Goal: Task Accomplishment & Management: Use online tool/utility

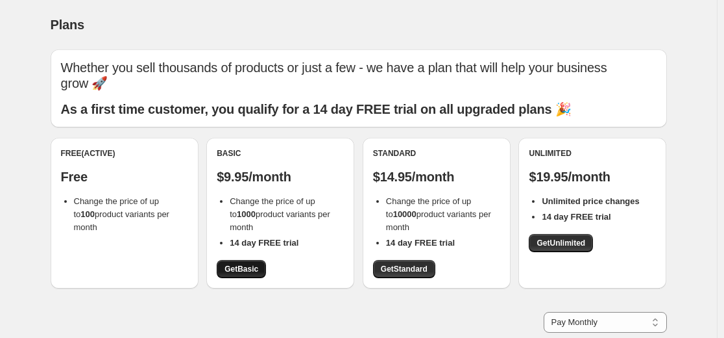
click at [252, 265] on span "Get Basic" at bounding box center [242, 269] width 34 height 10
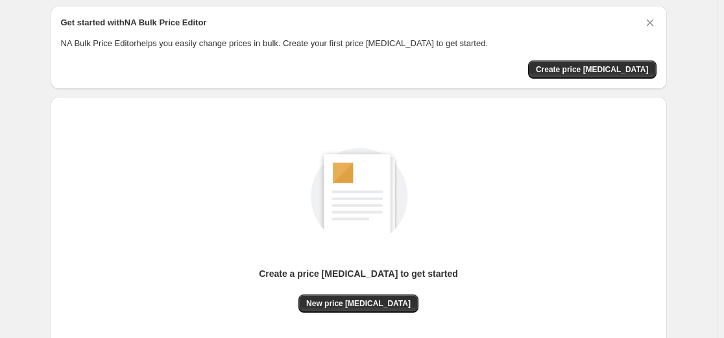
scroll to position [65, 0]
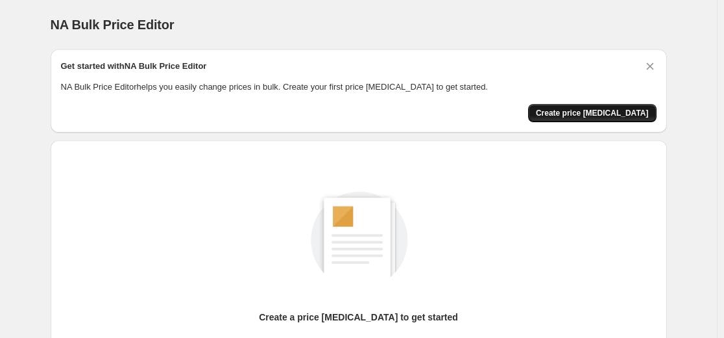
click at [573, 114] on span "Create price [MEDICAL_DATA]" at bounding box center [592, 113] width 113 height 10
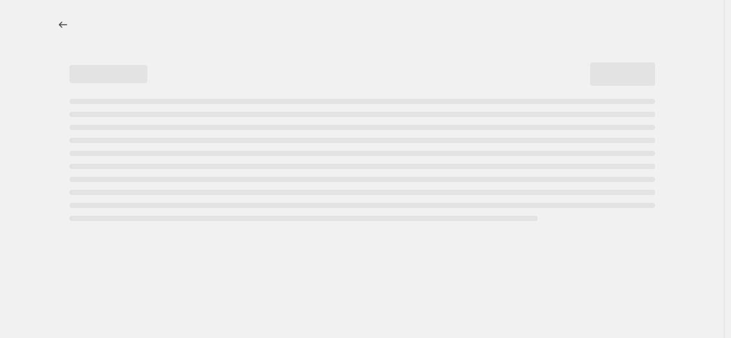
select select "percentage"
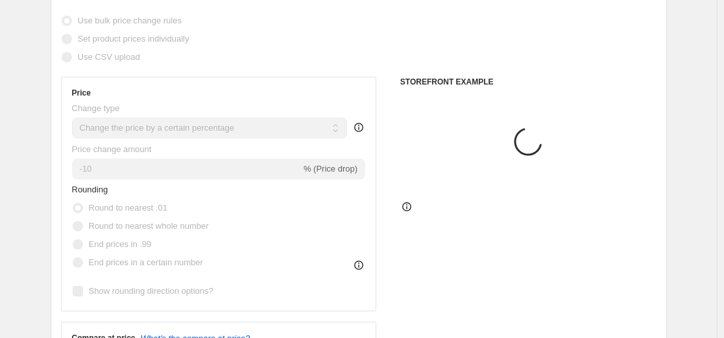
scroll to position [260, 0]
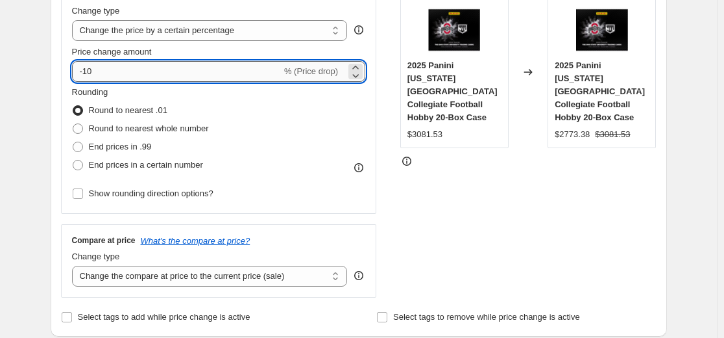
click at [107, 74] on input "-10" at bounding box center [177, 71] width 210 height 21
type input "-1"
type input "-30"
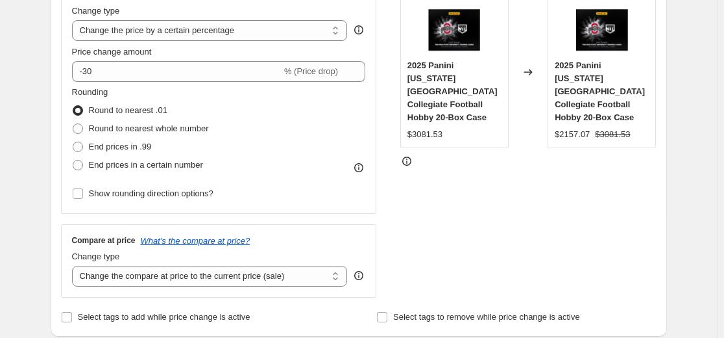
click at [460, 257] on div "STOREFRONT EXAMPLE 2025 Panini [US_STATE][GEOGRAPHIC_DATA] Collegiate Football …" at bounding box center [528, 138] width 256 height 318
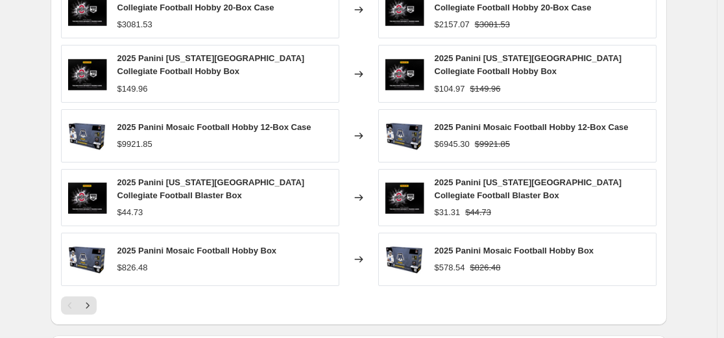
scroll to position [973, 0]
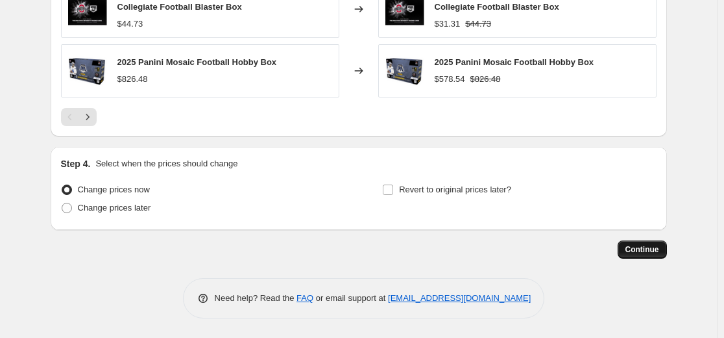
click at [663, 252] on button "Continue" at bounding box center [642, 249] width 49 height 18
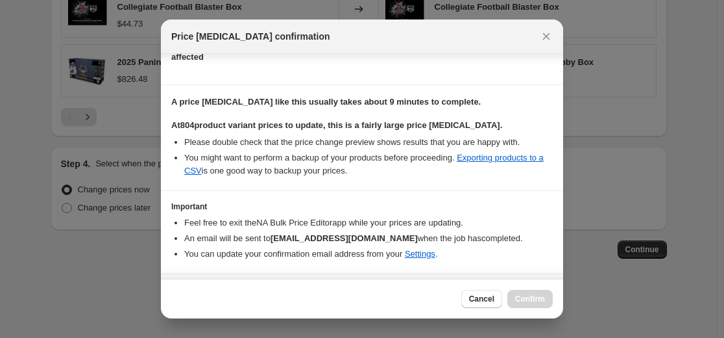
scroll to position [201, 0]
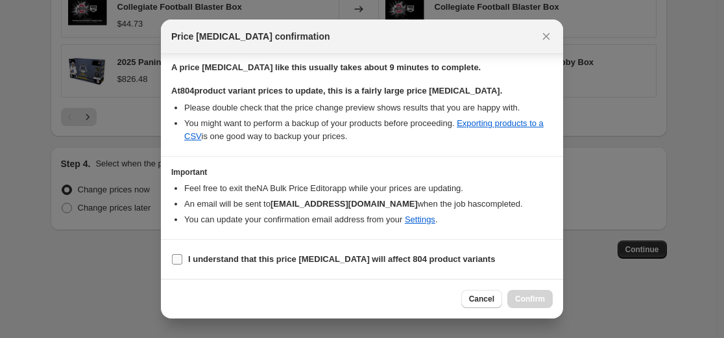
click at [302, 258] on b "I understand that this price [MEDICAL_DATA] will affect 804 product variants" at bounding box center [341, 259] width 307 height 10
click at [182, 258] on input "I understand that this price [MEDICAL_DATA] will affect 804 product variants" at bounding box center [177, 259] width 10 height 10
checkbox input "true"
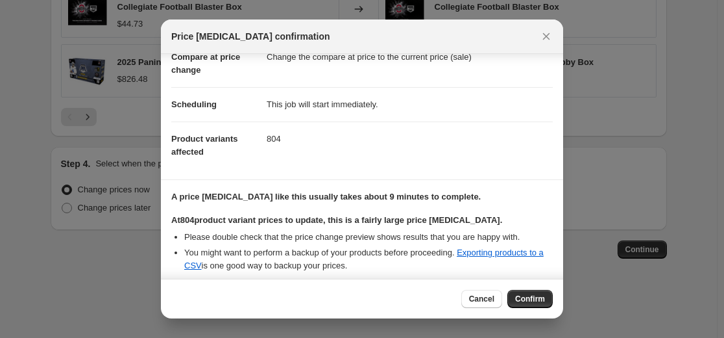
scroll to position [71, 0]
click at [521, 297] on span "Confirm" at bounding box center [530, 298] width 30 height 10
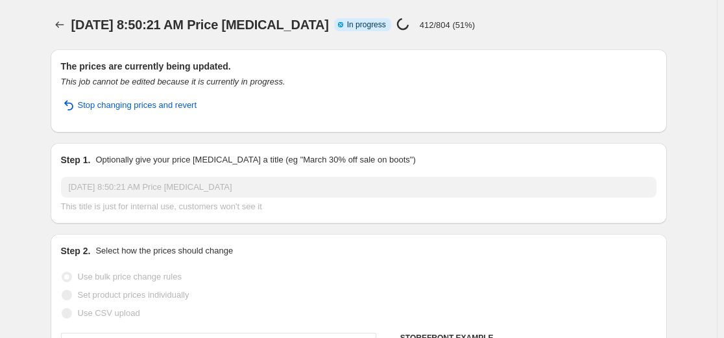
select select "percentage"
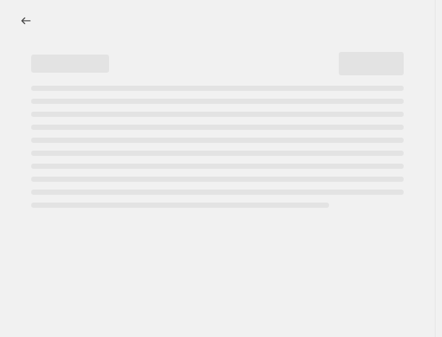
select select "percentage"
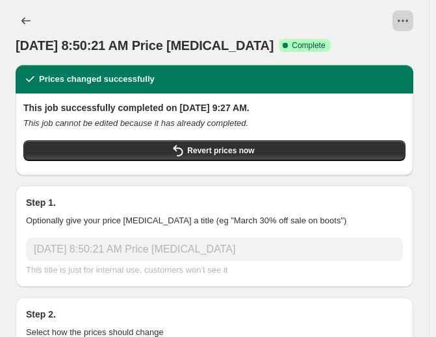
click at [400, 19] on button "View actions for Sep 20, 2025, 8:50:21 AM Price change job" at bounding box center [402, 20] width 21 height 21
